Goal: Check status: Check status

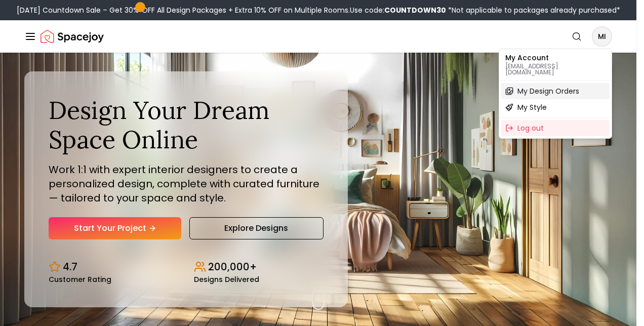
click at [563, 87] on span "My Design Orders" at bounding box center [548, 91] width 62 height 10
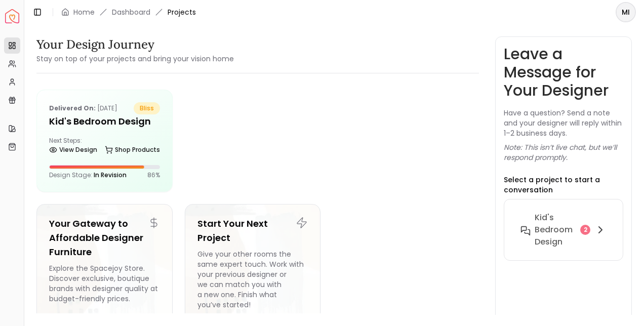
click at [139, 133] on div "Delivered on: [DATE] bliss Kid's Bedroom Design Next Steps: View Design Shop Pr…" at bounding box center [104, 140] width 135 height 101
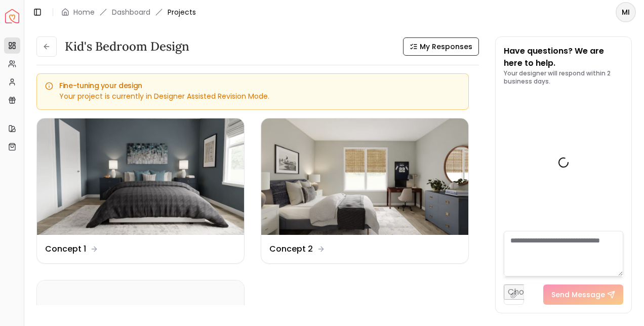
scroll to position [351, 0]
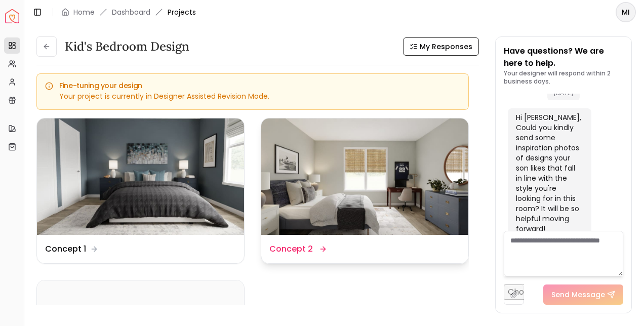
click at [427, 188] on img at bounding box center [364, 176] width 207 height 116
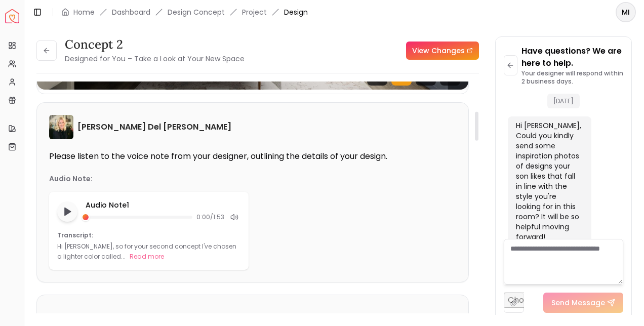
scroll to position [239, 0]
click at [189, 230] on div "Audio Note 1 0:00 / 1:53 Transcript: Hi [PERSON_NAME], so for your second conce…" at bounding box center [148, 230] width 199 height 78
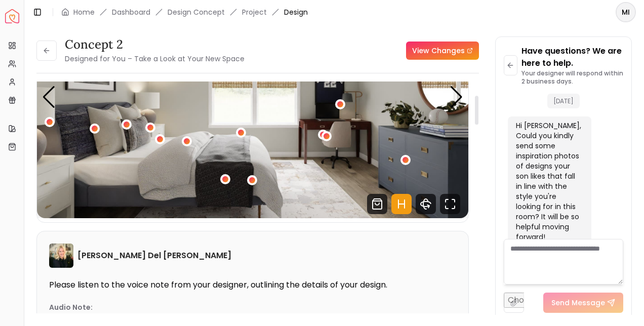
scroll to position [0, 0]
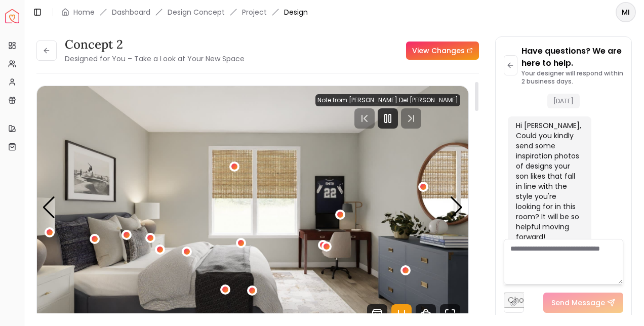
click at [350, 199] on img "1 / 4" at bounding box center [252, 207] width 431 height 243
click at [394, 118] on icon "Pause" at bounding box center [388, 118] width 12 height 12
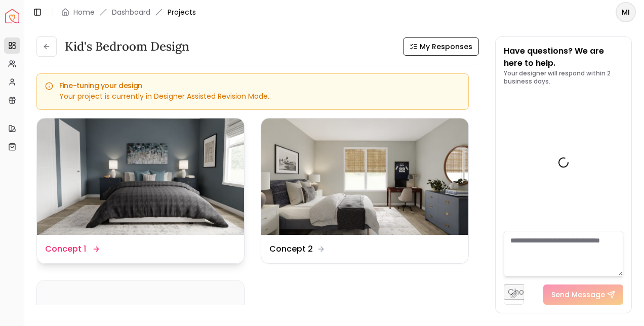
click at [174, 189] on img at bounding box center [140, 176] width 207 height 116
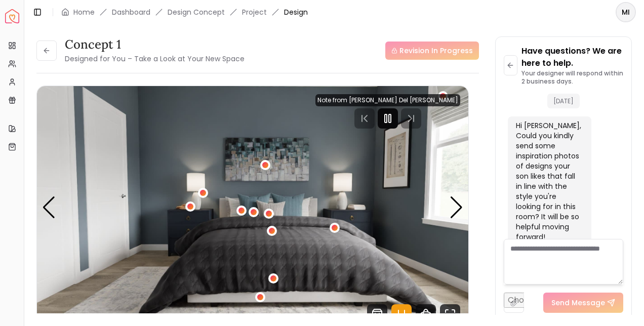
click at [394, 118] on icon "Pause" at bounding box center [388, 118] width 12 height 12
click at [453, 208] on div "Next slide" at bounding box center [457, 207] width 14 height 22
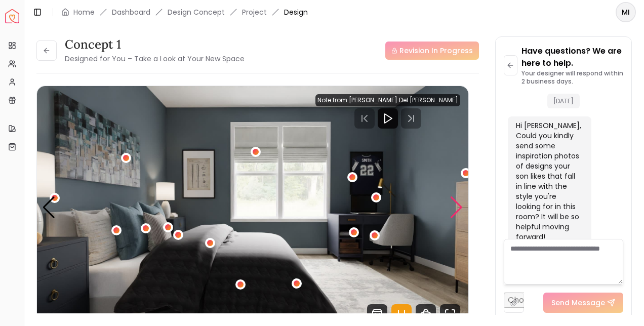
click at [454, 207] on div "Next slide" at bounding box center [457, 207] width 14 height 22
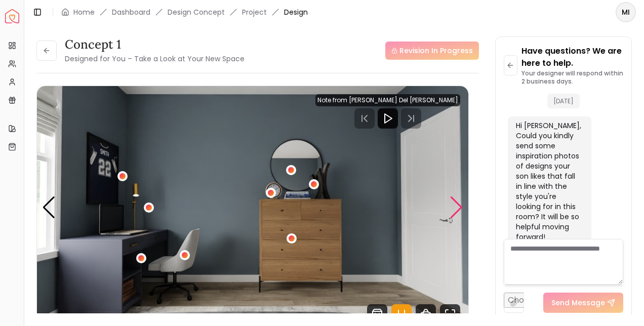
click at [452, 208] on div "Next slide" at bounding box center [457, 207] width 14 height 22
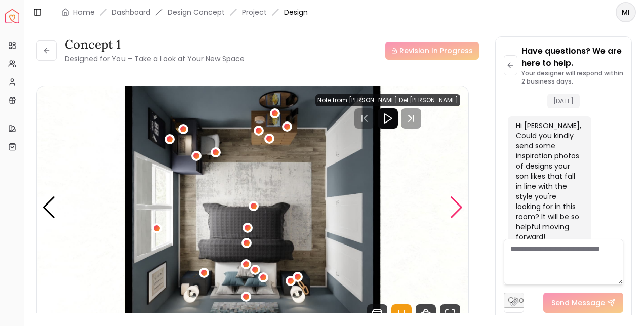
click at [452, 211] on div "Next slide" at bounding box center [457, 207] width 14 height 22
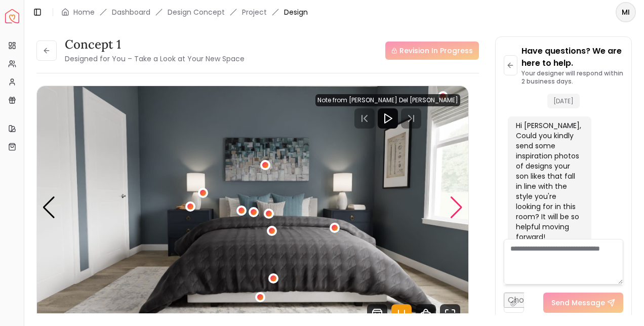
click at [457, 209] on div "Next slide" at bounding box center [457, 207] width 14 height 22
